Goal: Task Accomplishment & Management: Use online tool/utility

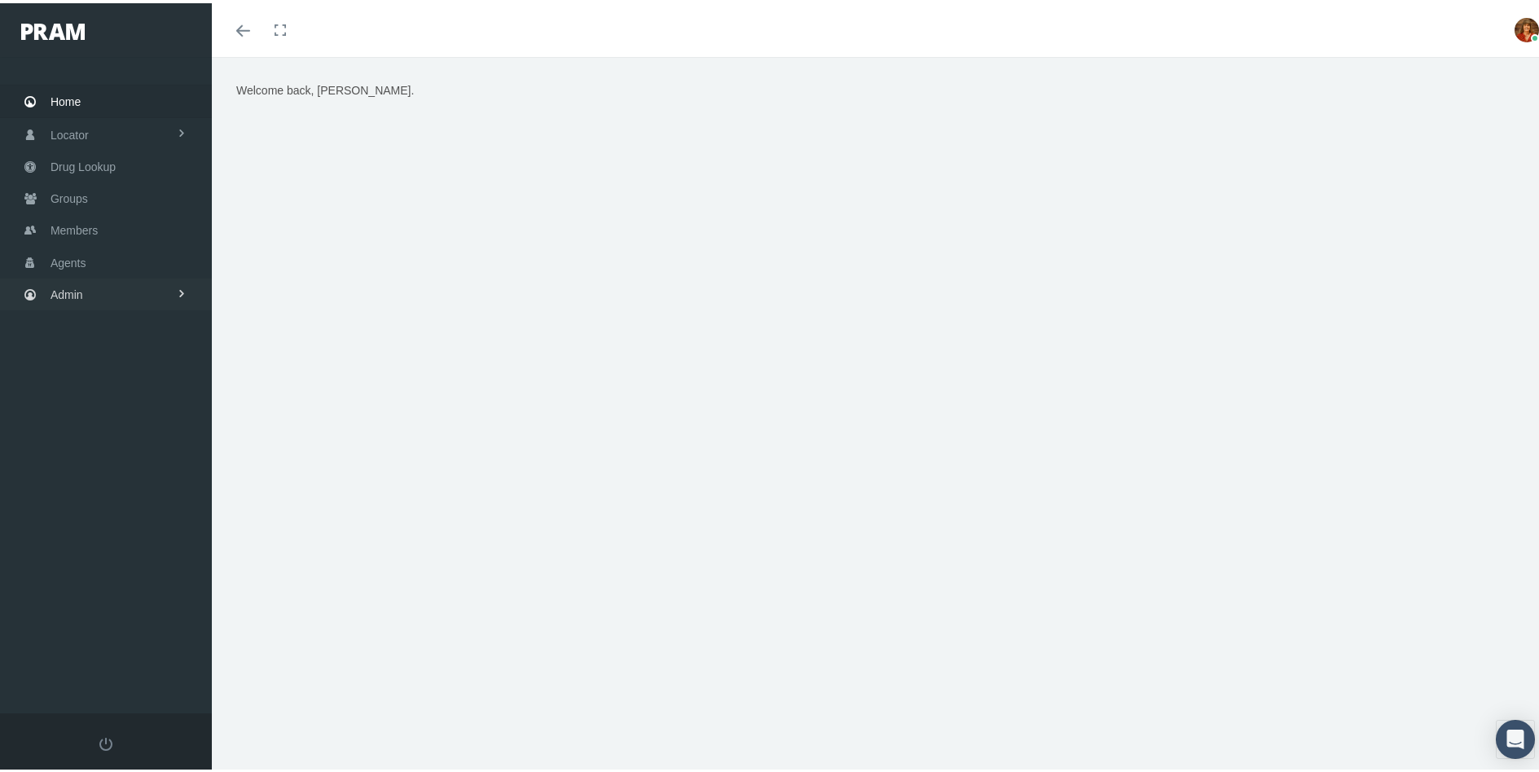
click at [59, 292] on span "Admin" at bounding box center [67, 291] width 33 height 31
click at [89, 654] on span "Reports" at bounding box center [87, 657] width 40 height 28
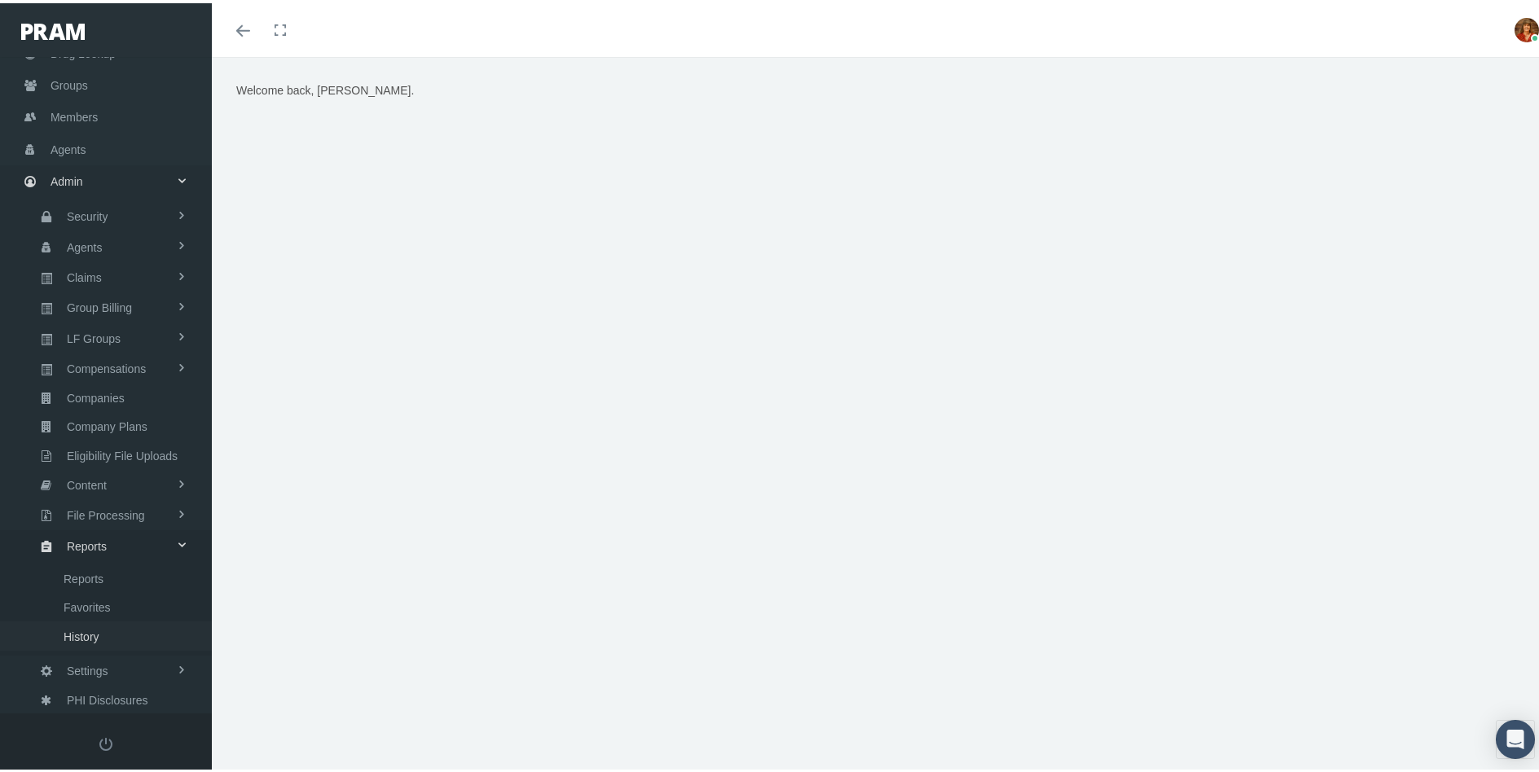
scroll to position [120, 0]
click at [95, 602] on span "Favorites" at bounding box center [87, 600] width 47 height 28
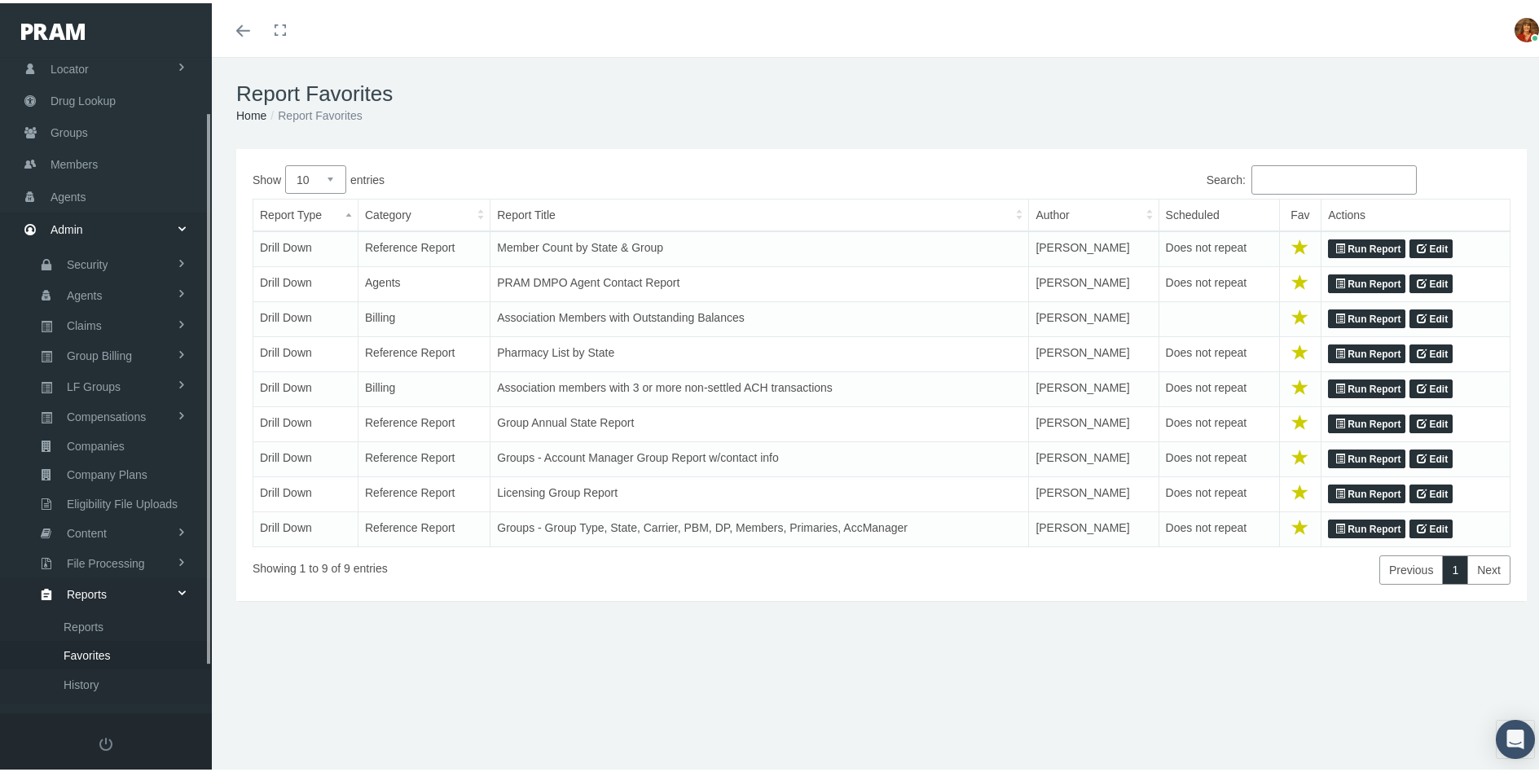
scroll to position [120, 0]
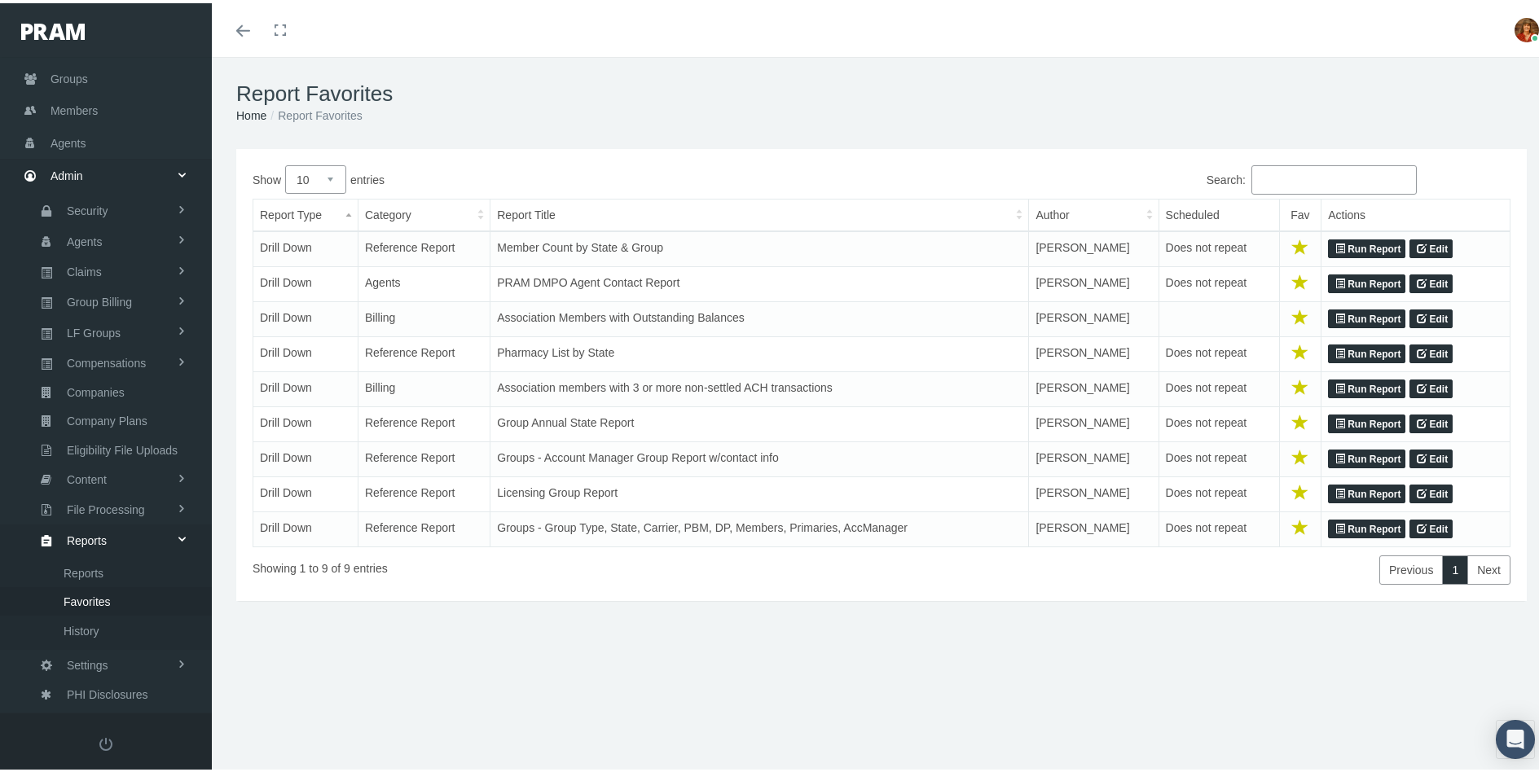
click at [1367, 278] on link "Run Report" at bounding box center [1366, 281] width 77 height 20
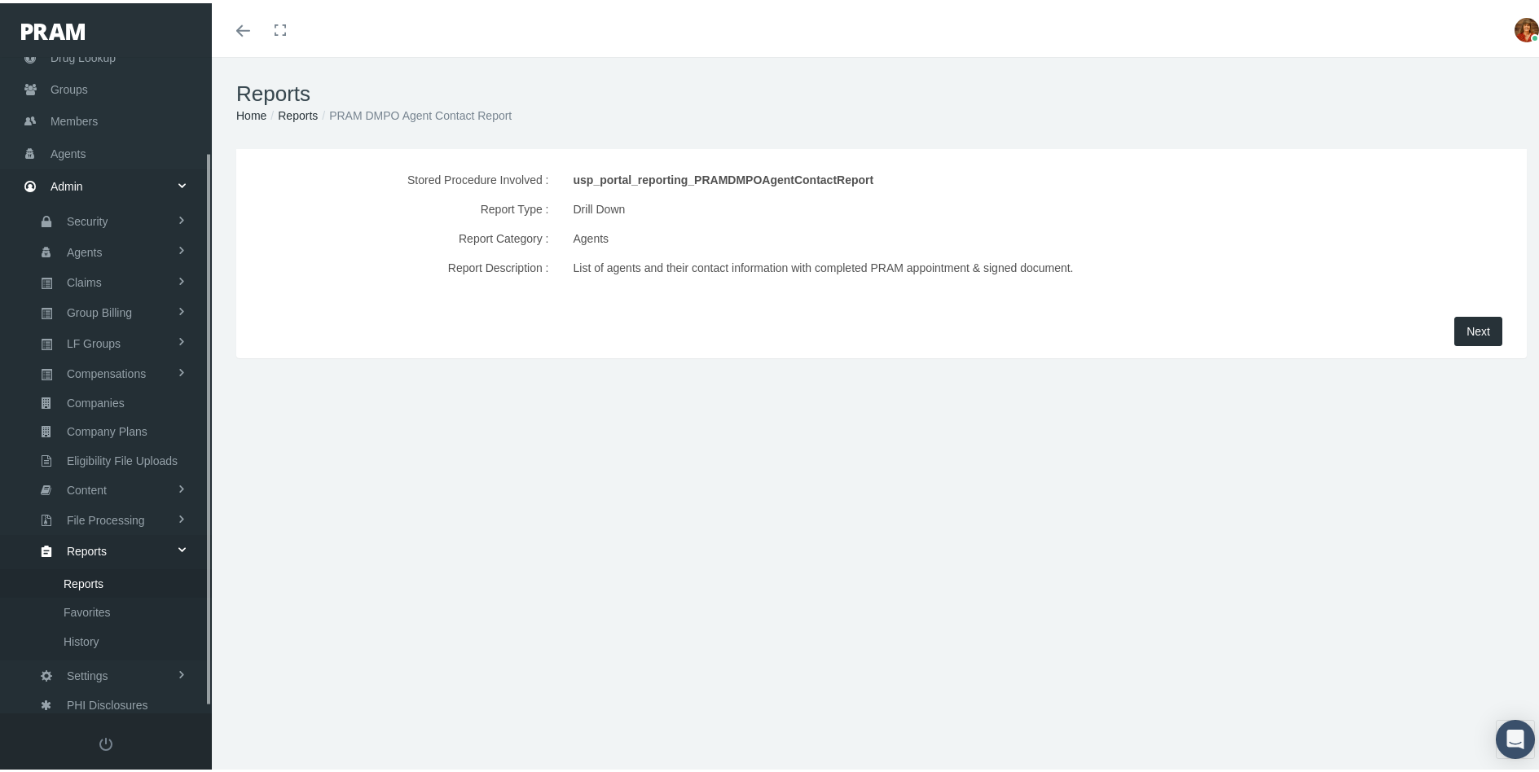
scroll to position [120, 0]
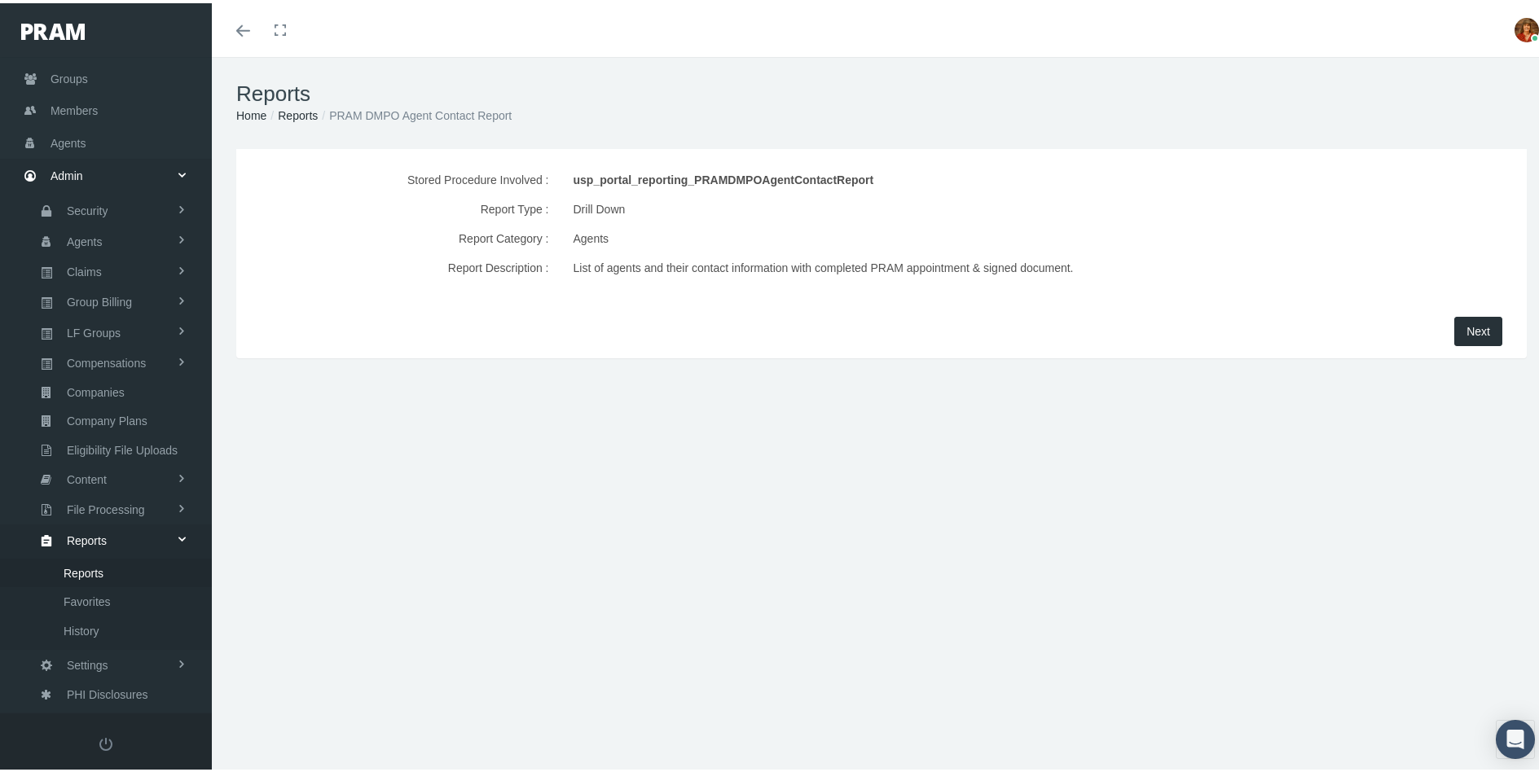
click at [1469, 328] on span "Next" at bounding box center [1478, 328] width 24 height 13
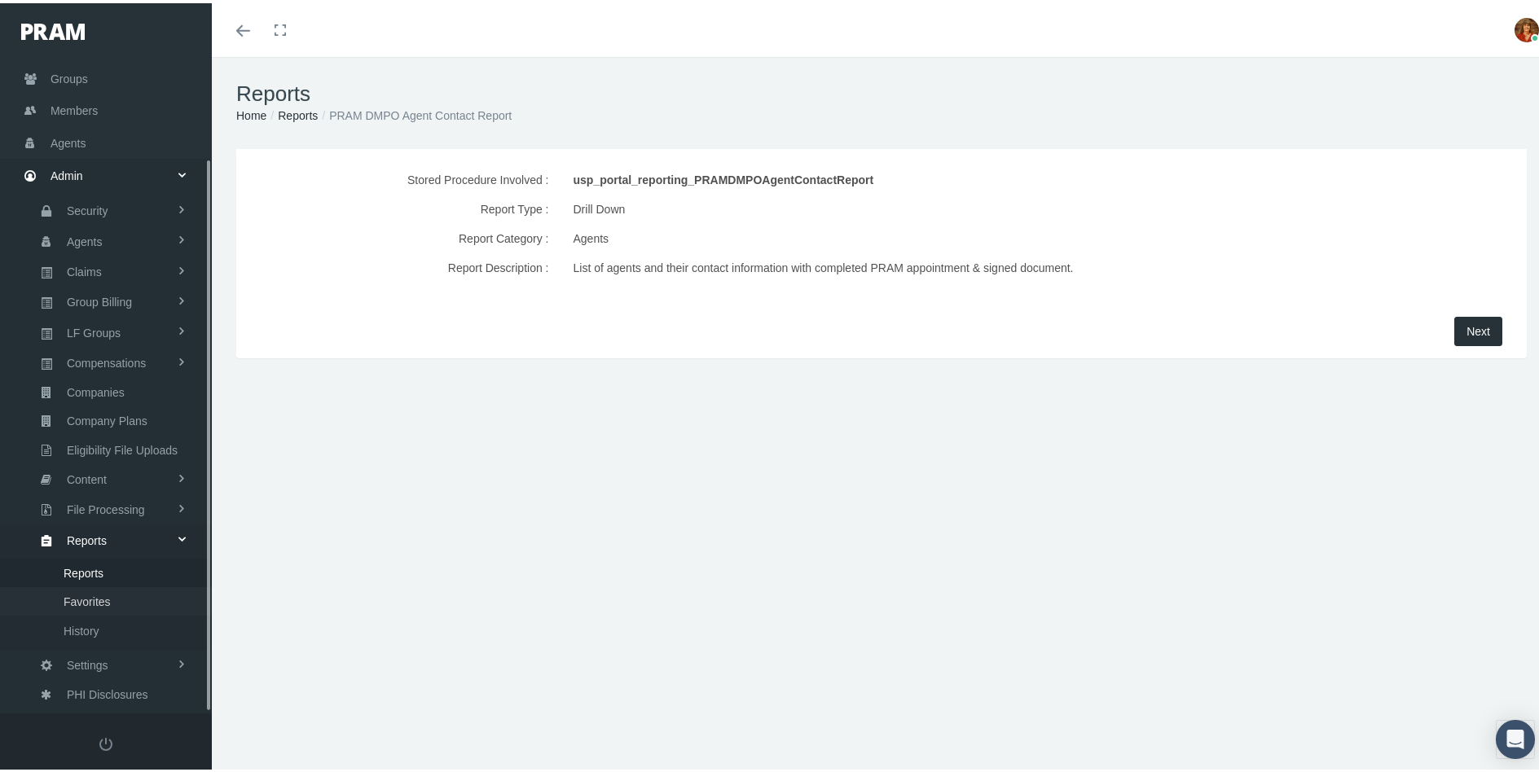
click at [79, 598] on span "Favorites" at bounding box center [87, 599] width 47 height 28
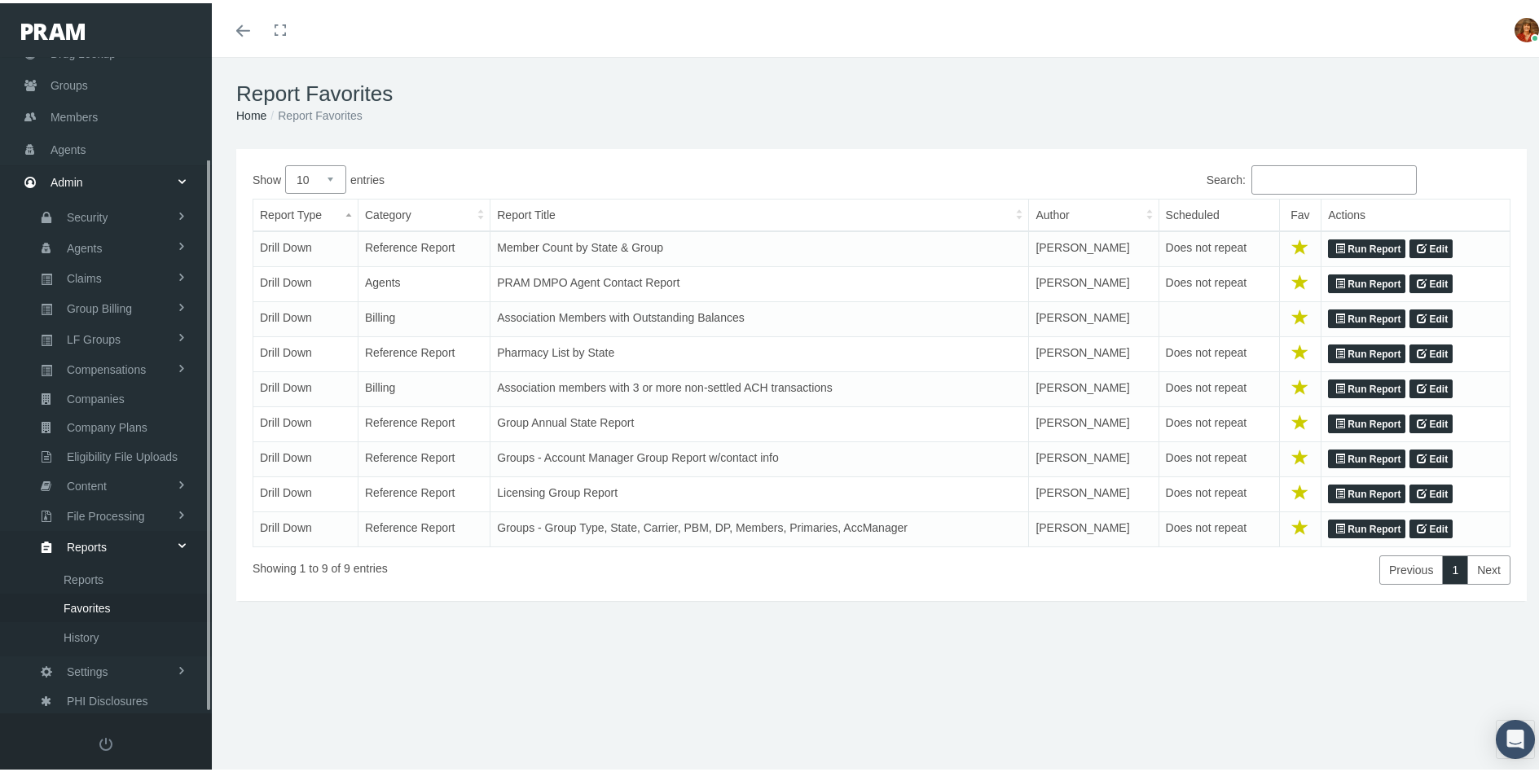
scroll to position [120, 0]
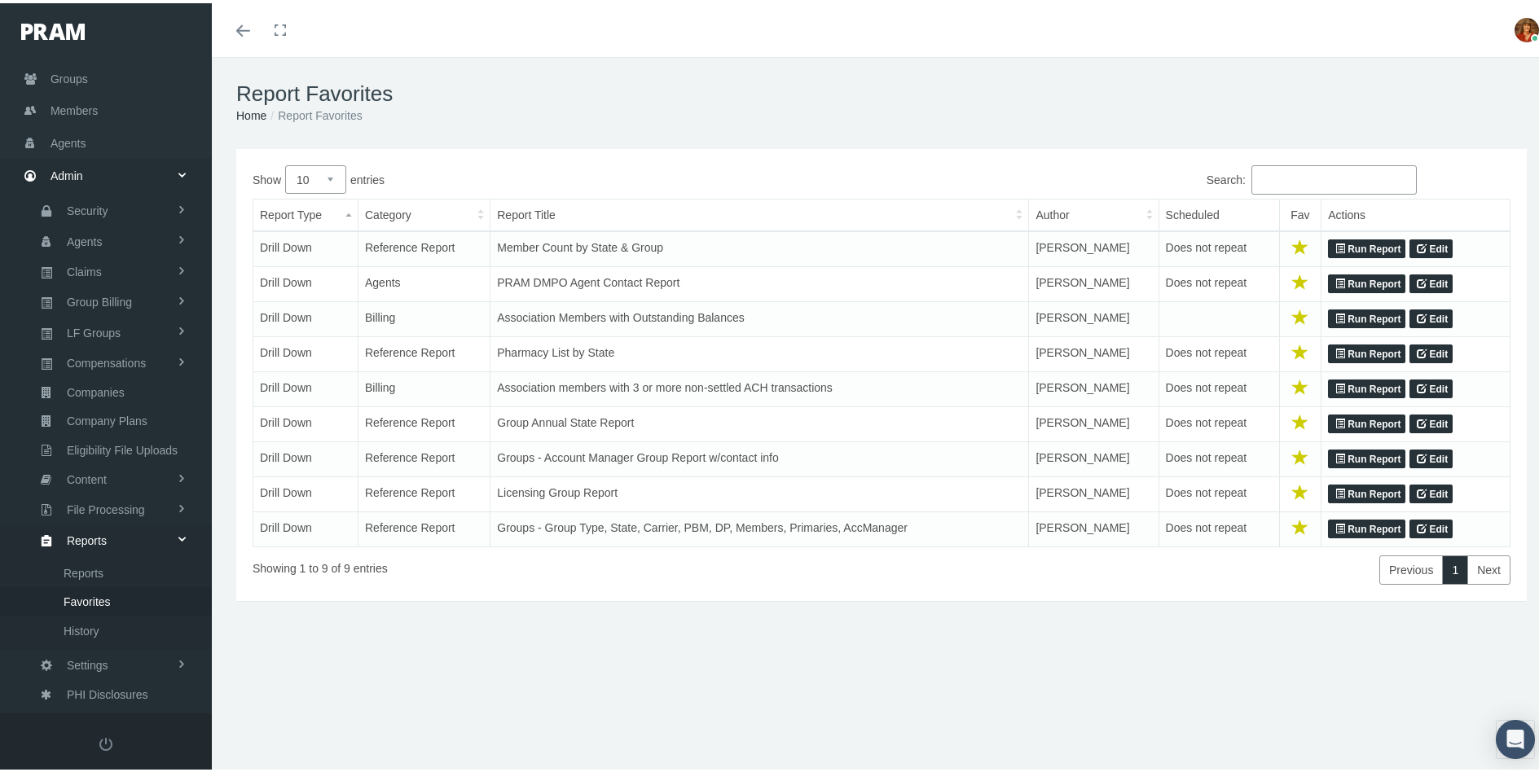
click at [1350, 522] on link "Run Report" at bounding box center [1366, 526] width 77 height 20
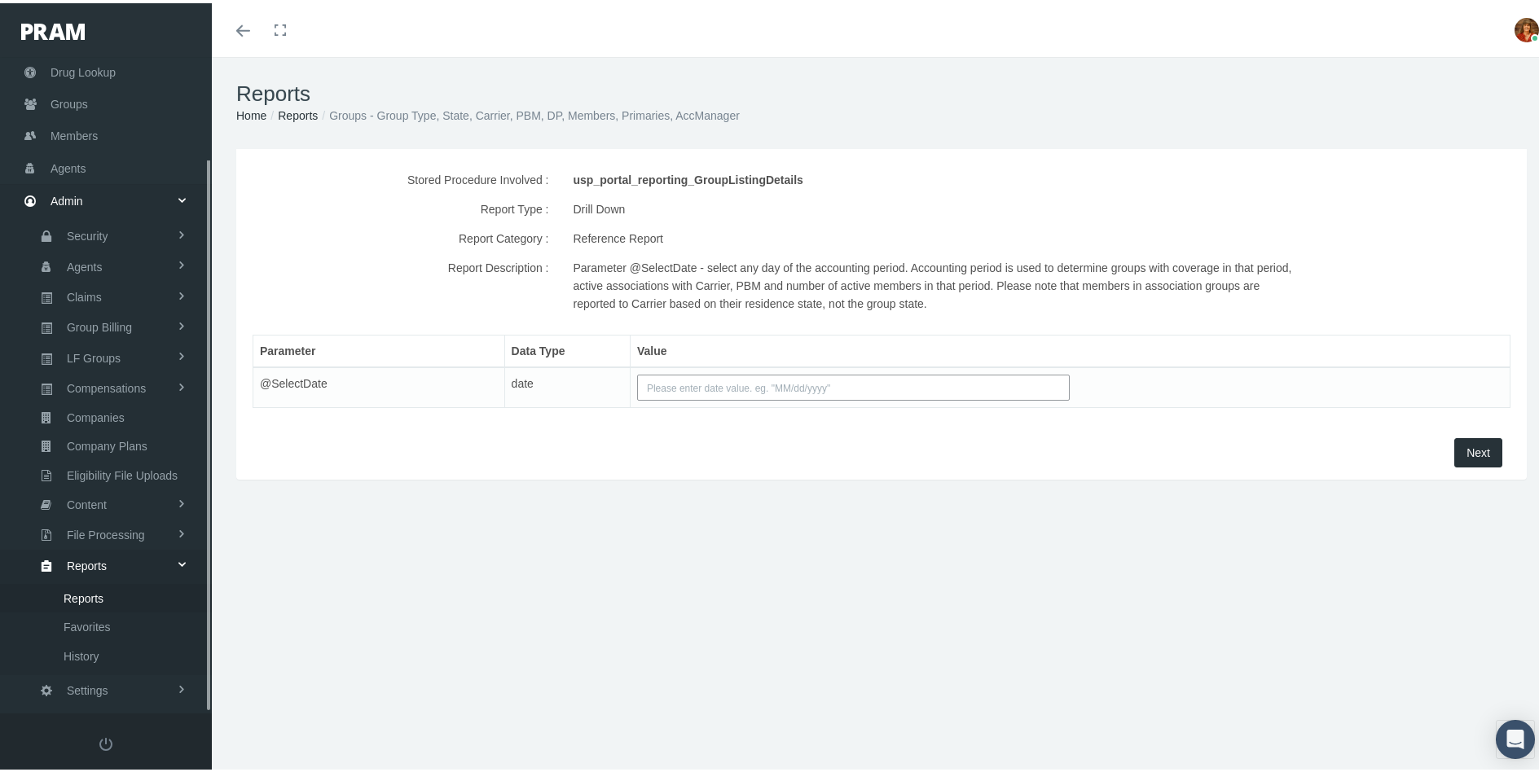
scroll to position [120, 0]
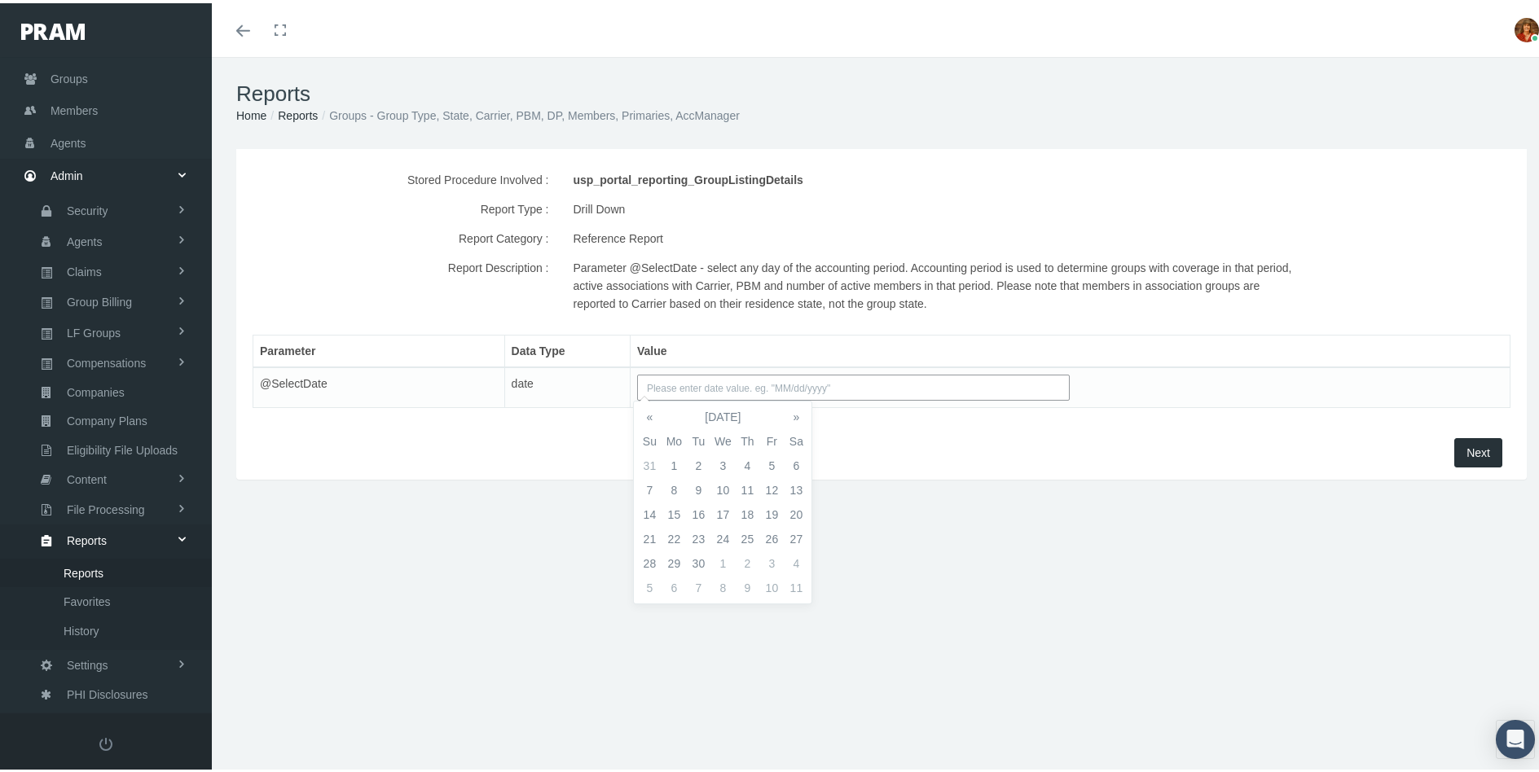
click at [674, 384] on input "text" at bounding box center [853, 384] width 433 height 26
type input "12/31/2024"
click at [701, 587] on td "31" at bounding box center [698, 585] width 24 height 24
click at [1454, 445] on button "Next" at bounding box center [1478, 449] width 48 height 29
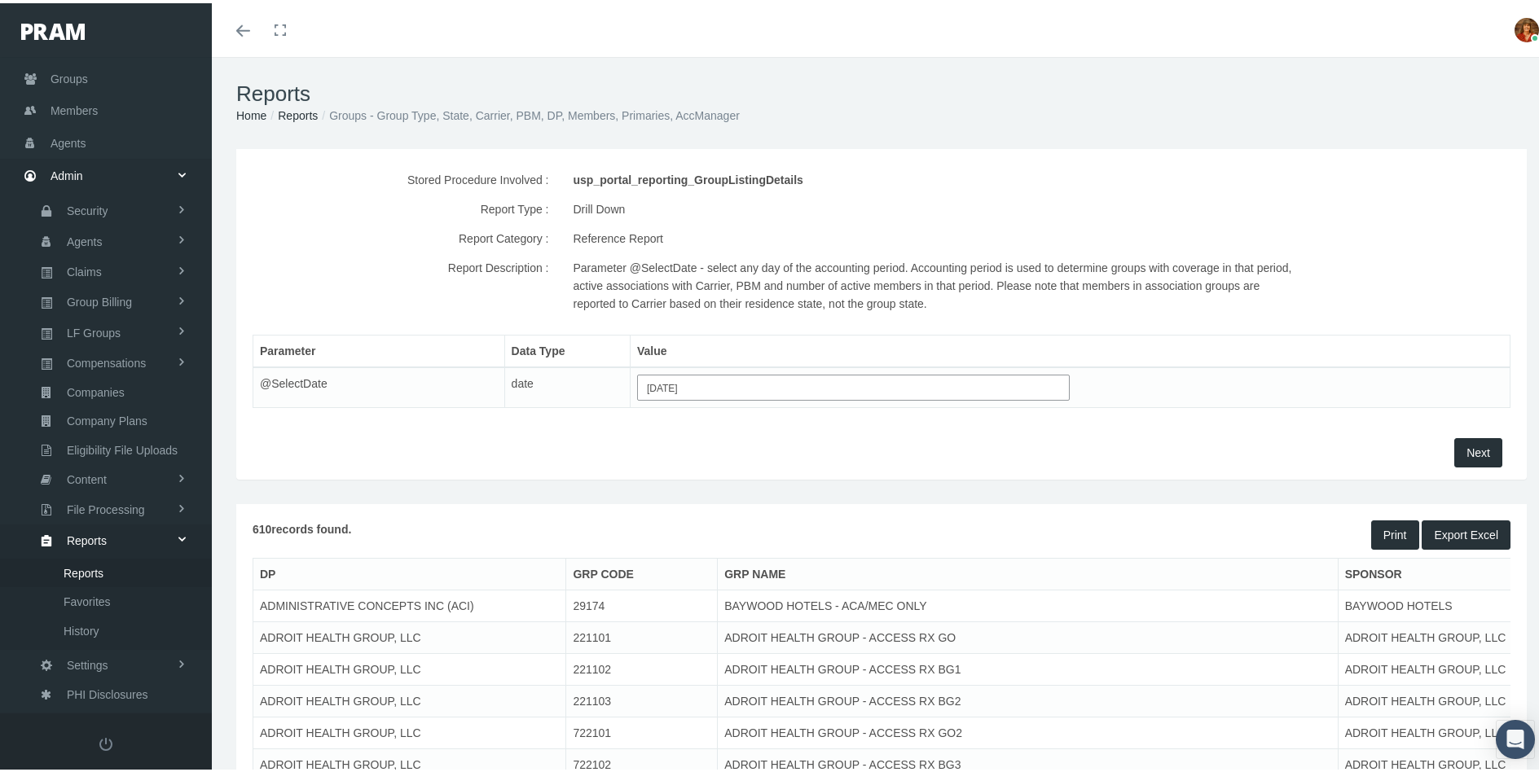
click at [1429, 527] on button "Export Excel" at bounding box center [1465, 531] width 89 height 29
click at [1457, 526] on span "Export Excel" at bounding box center [1466, 531] width 64 height 13
click at [103, 564] on span "Reports" at bounding box center [84, 570] width 40 height 28
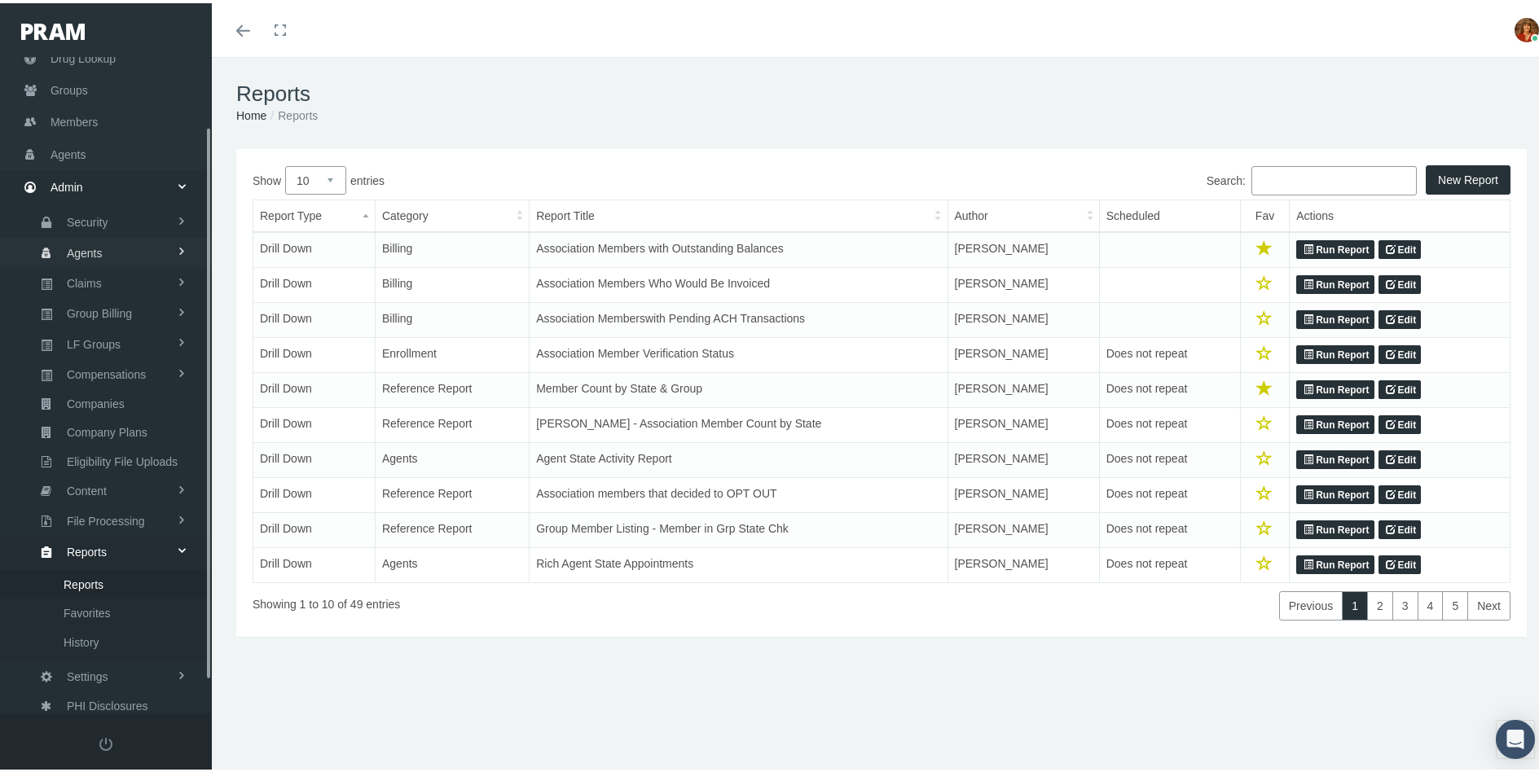
scroll to position [120, 0]
click at [82, 566] on span "Reports" at bounding box center [84, 570] width 40 height 28
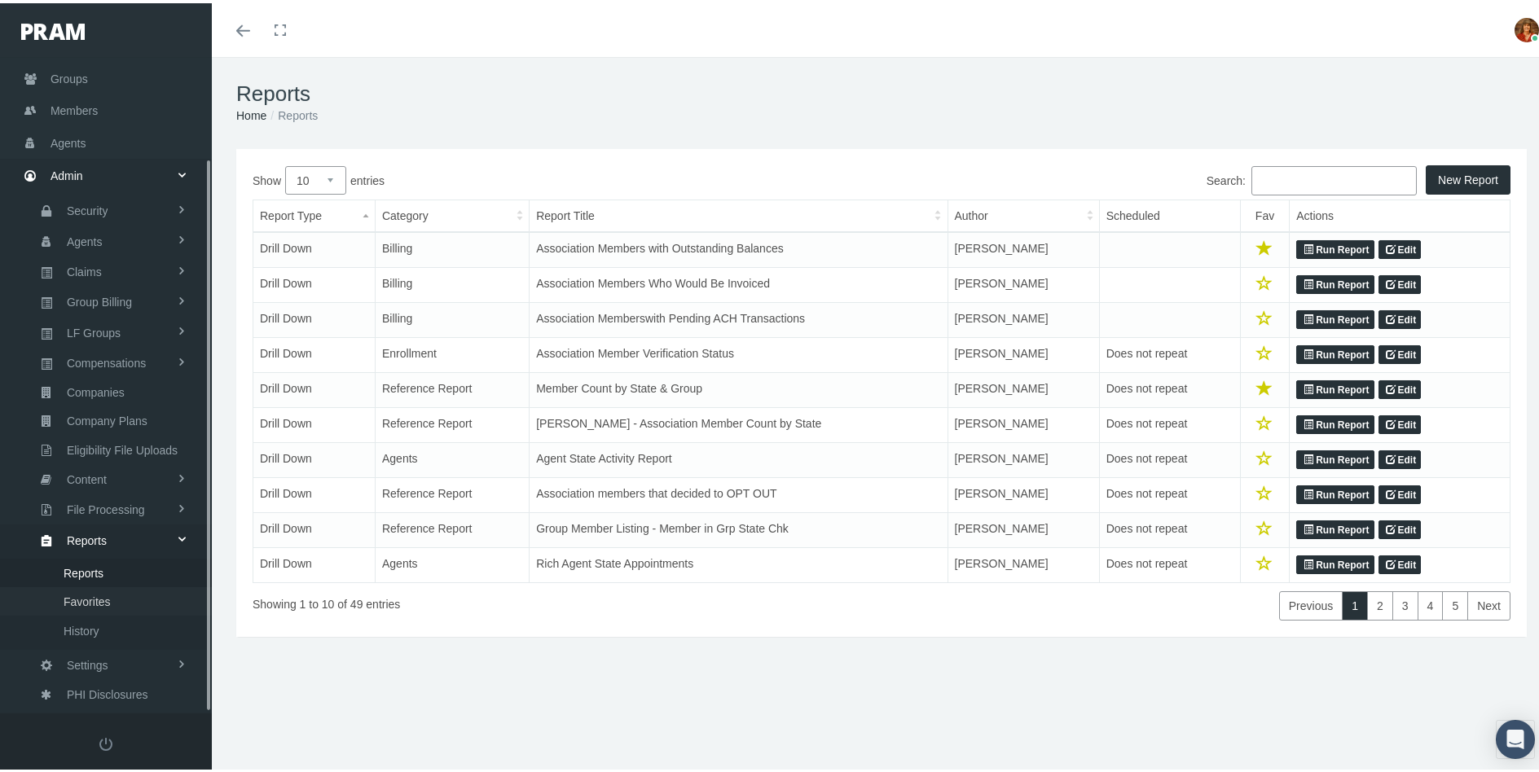
click at [98, 600] on span "Favorites" at bounding box center [87, 599] width 47 height 28
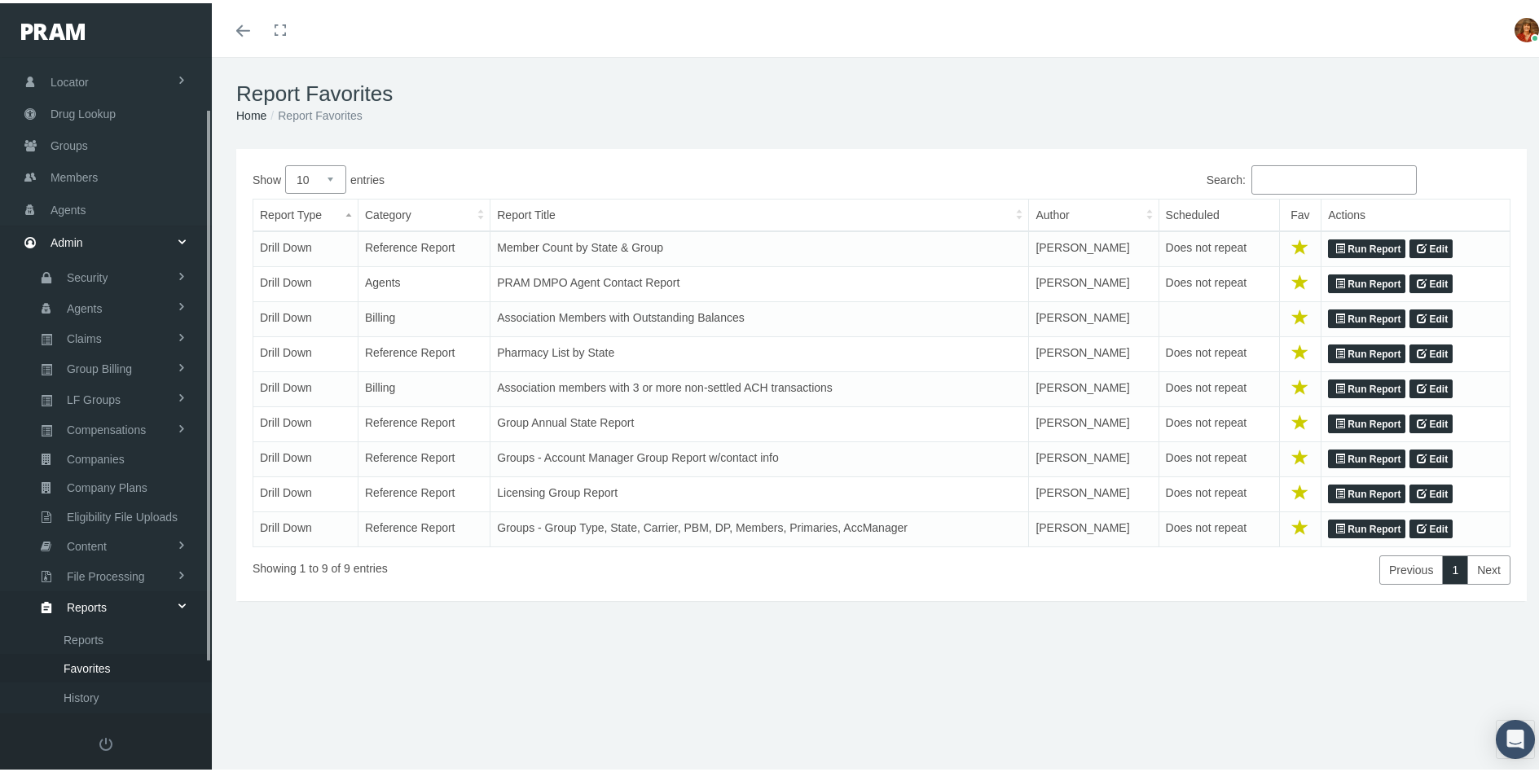
scroll to position [120, 0]
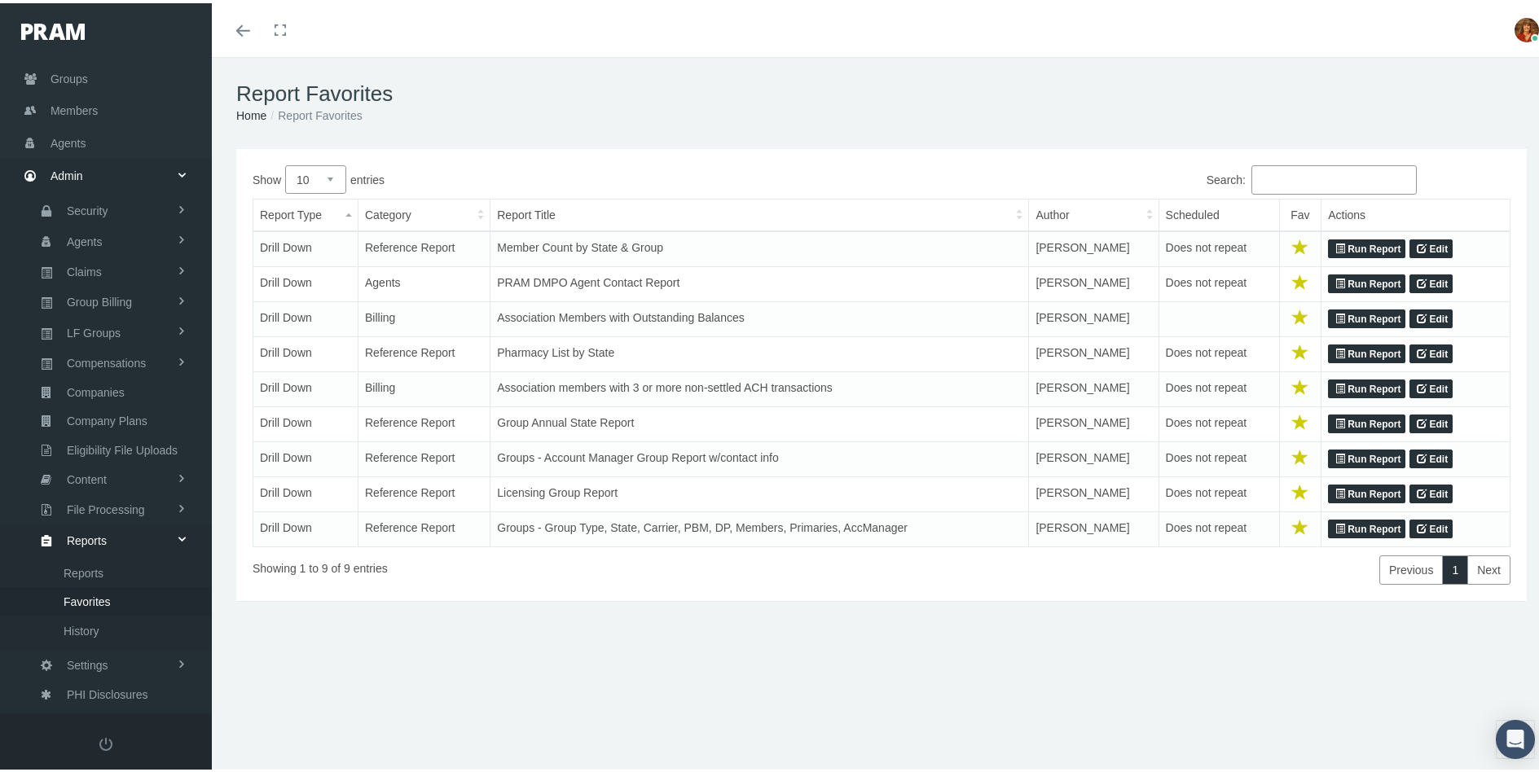
click at [1374, 278] on link "Run Report" at bounding box center [1366, 281] width 77 height 20
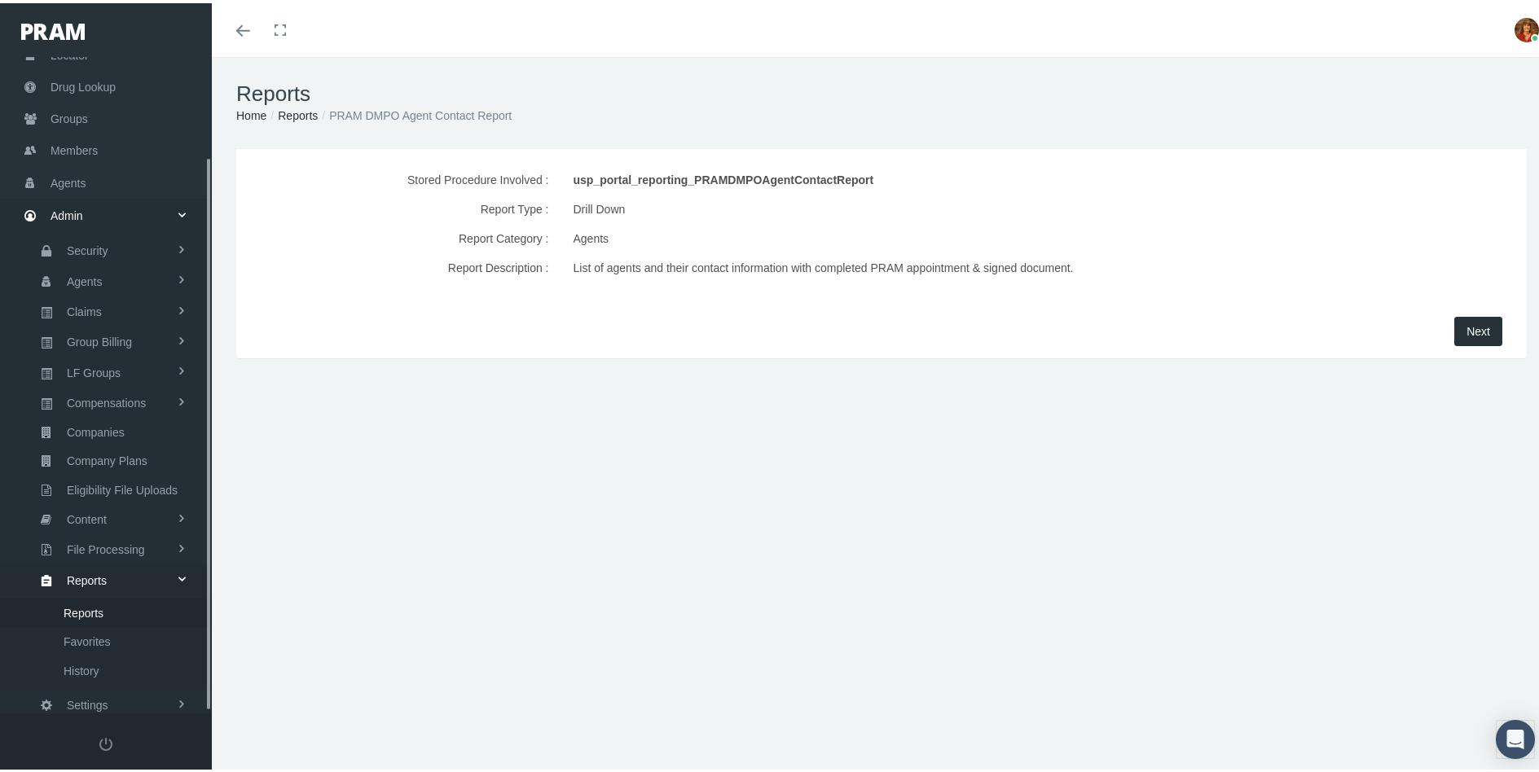
scroll to position [120, 0]
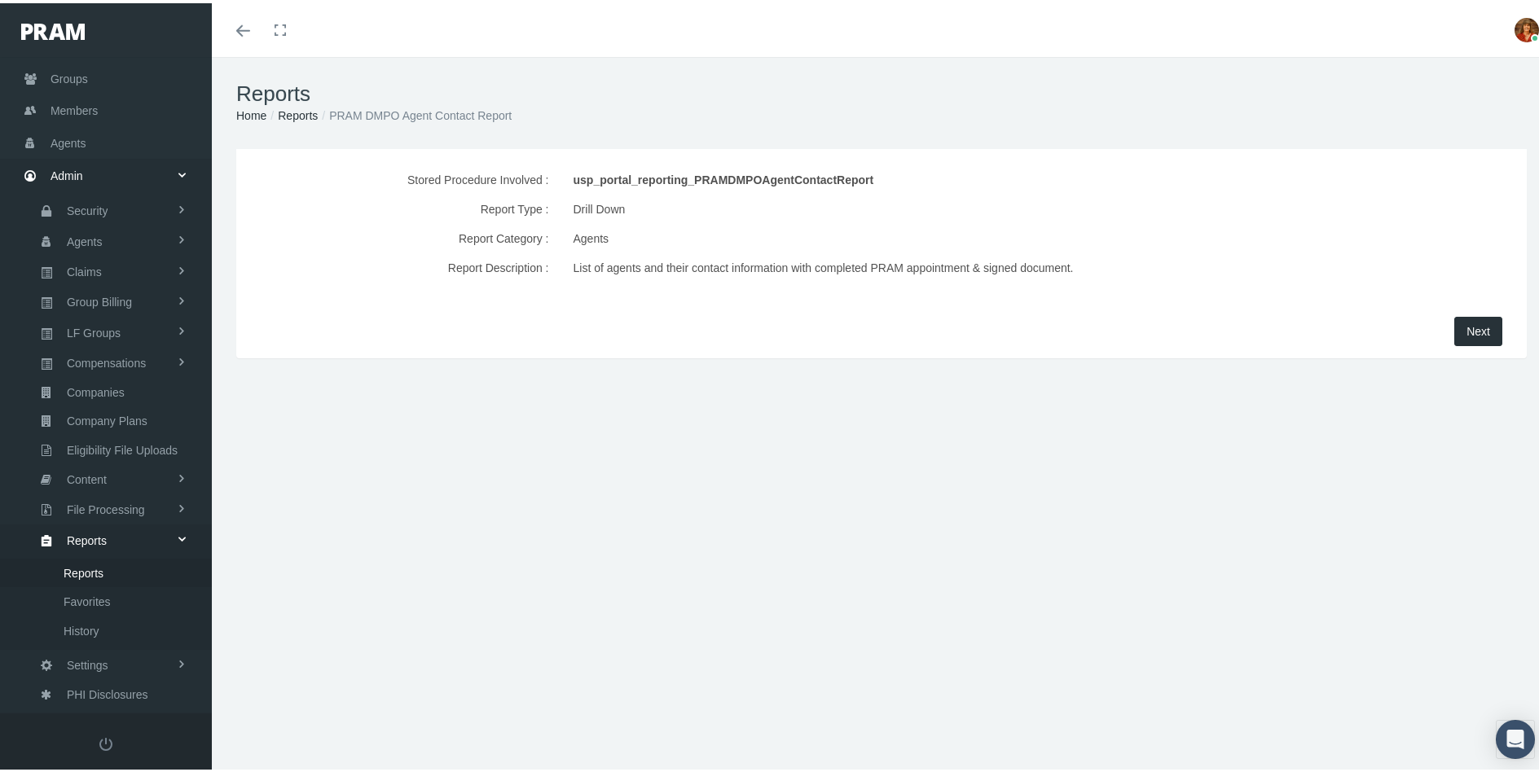
click at [1468, 326] on span "Next" at bounding box center [1478, 328] width 24 height 13
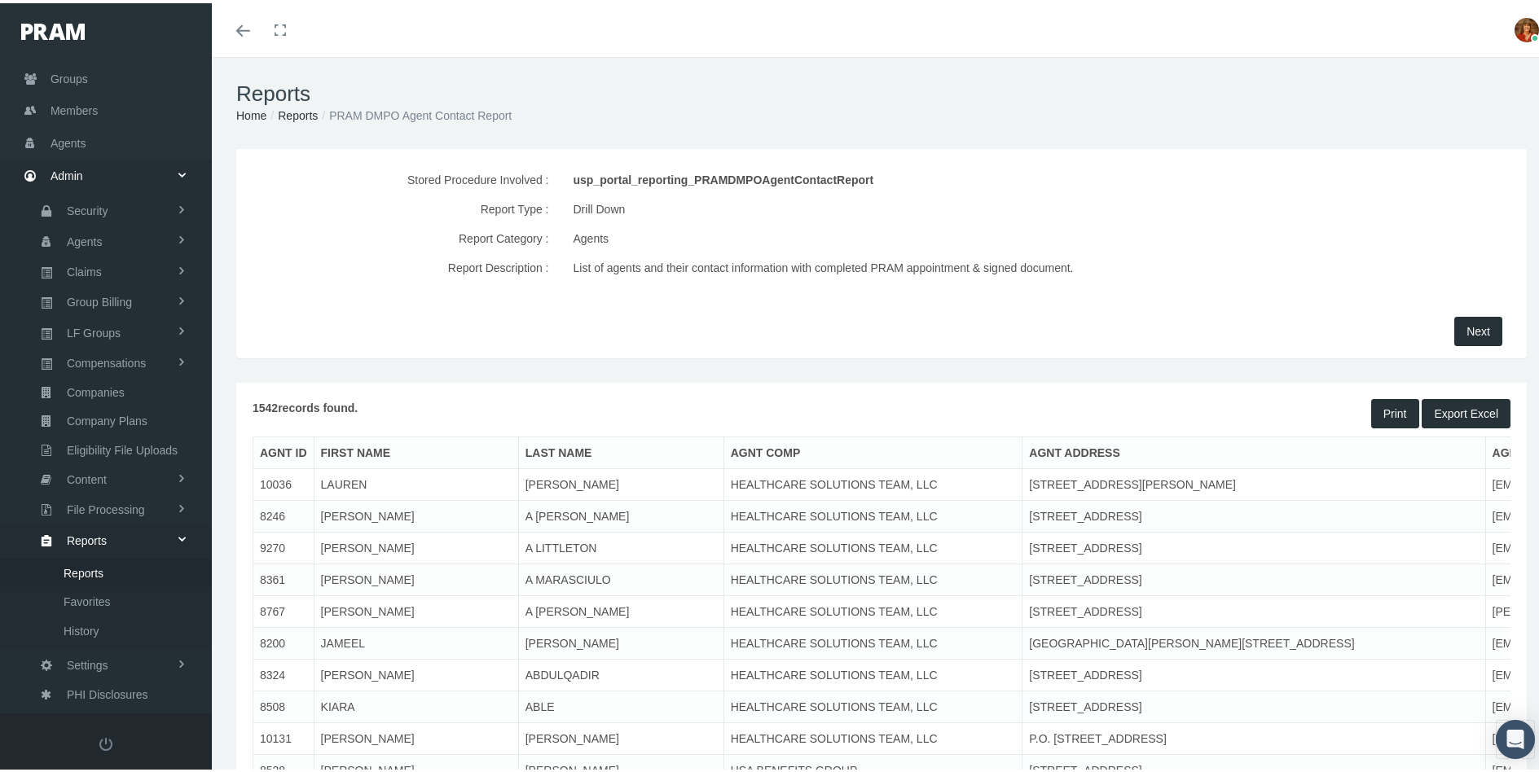
click at [321, 206] on label "Report Type :" at bounding box center [400, 205] width 321 height 29
click at [1449, 409] on button "Export Excel" at bounding box center [1465, 410] width 89 height 29
